Goal: Task Accomplishment & Management: Use online tool/utility

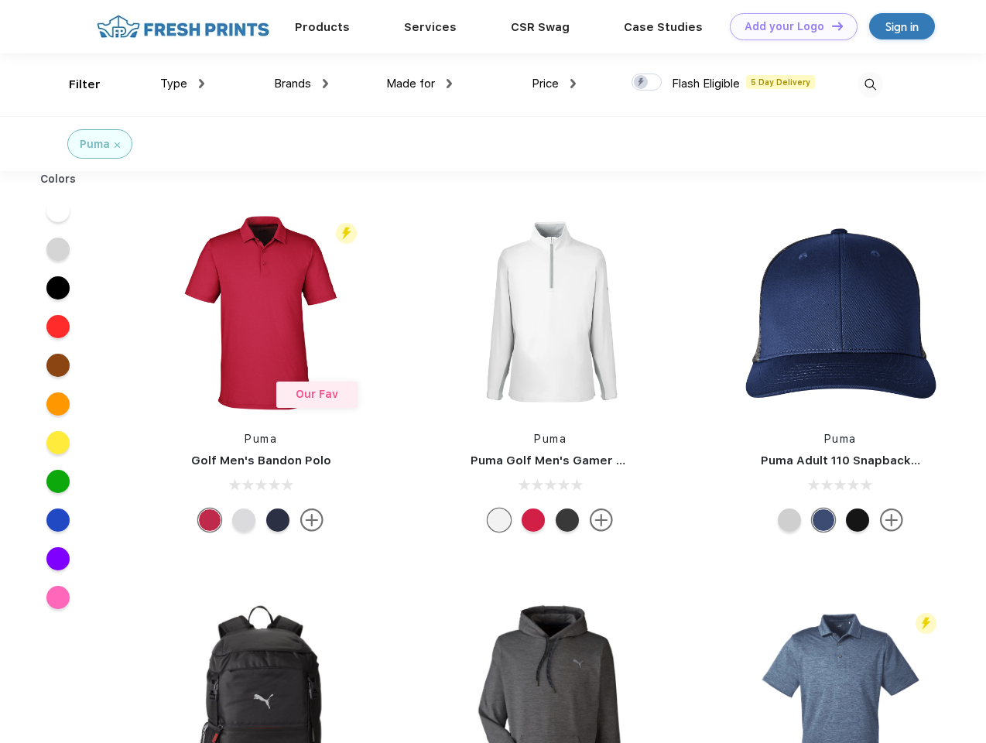
click at [788, 26] on link "Add your Logo Design Tool" at bounding box center [794, 26] width 128 height 27
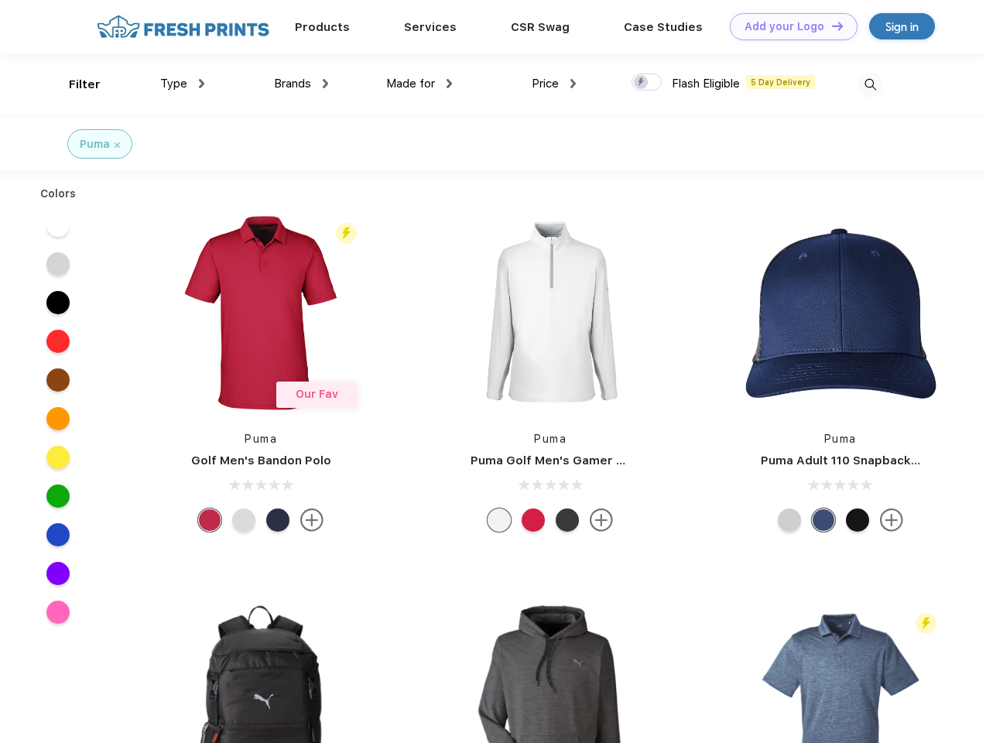
click at [0, 0] on div "Design Tool" at bounding box center [0, 0] width 0 height 0
click at [831, 26] on link "Add your Logo Design Tool" at bounding box center [794, 26] width 128 height 27
click at [74, 84] on div "Filter" at bounding box center [85, 85] width 32 height 18
click at [183, 84] on span "Type" at bounding box center [173, 84] width 27 height 14
click at [301, 84] on span "Brands" at bounding box center [292, 84] width 37 height 14
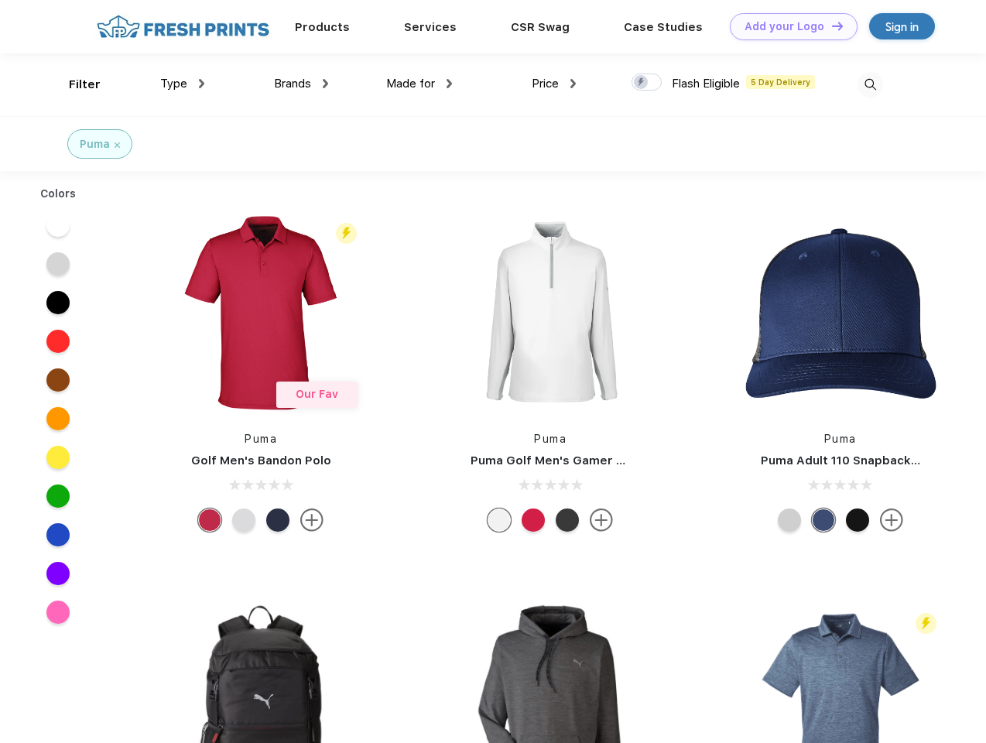
click at [420, 84] on span "Made for" at bounding box center [410, 84] width 49 height 14
click at [554, 84] on span "Price" at bounding box center [545, 84] width 27 height 14
click at [647, 83] on div at bounding box center [647, 82] width 30 height 17
click at [642, 83] on input "checkbox" at bounding box center [637, 78] width 10 height 10
click at [870, 84] on img at bounding box center [871, 85] width 26 height 26
